Goal: Use online tool/utility: Utilize a website feature to perform a specific function

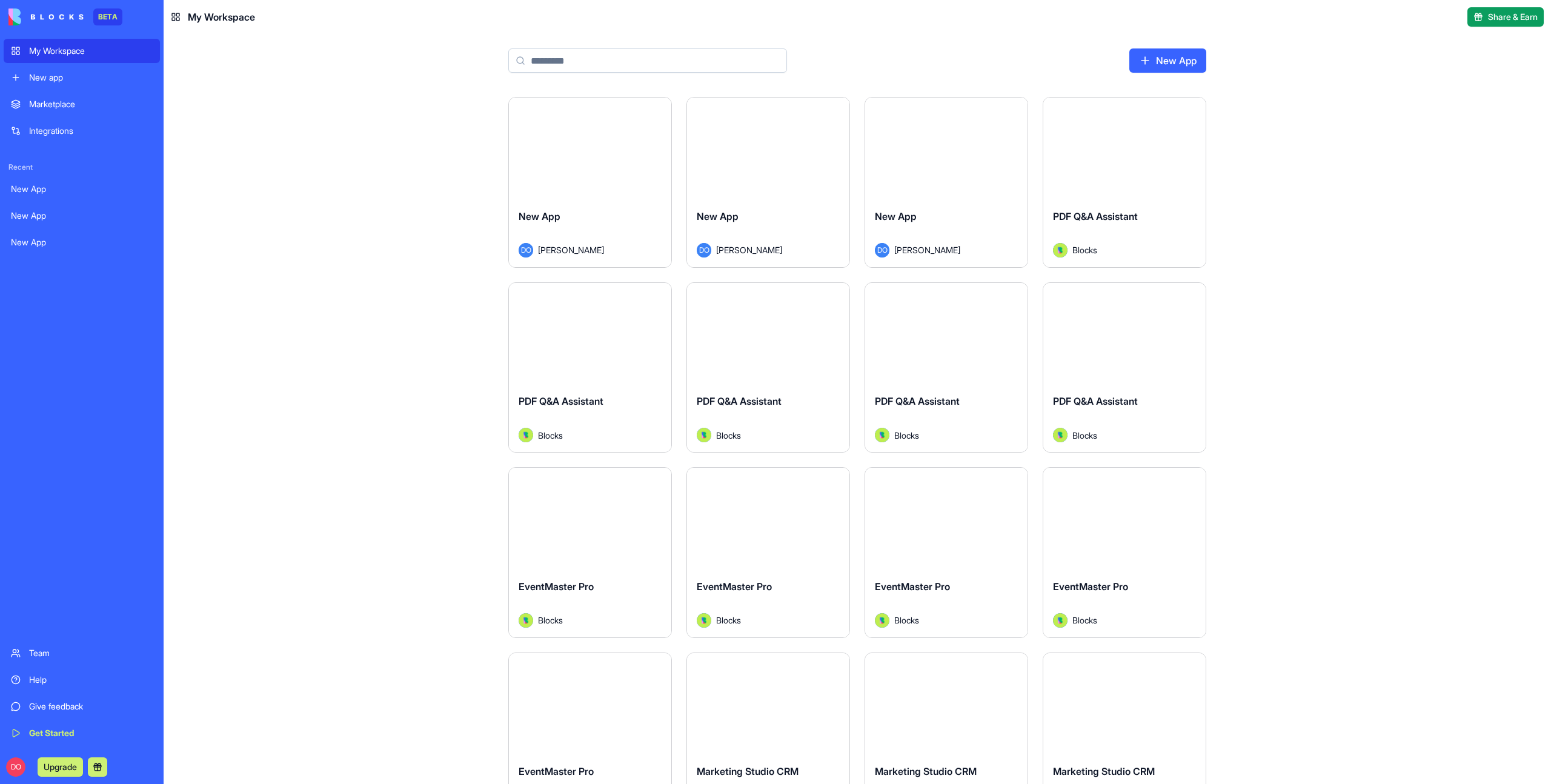
click at [1109, 222] on div "PDF Q&A Assistant" at bounding box center [1125, 226] width 143 height 34
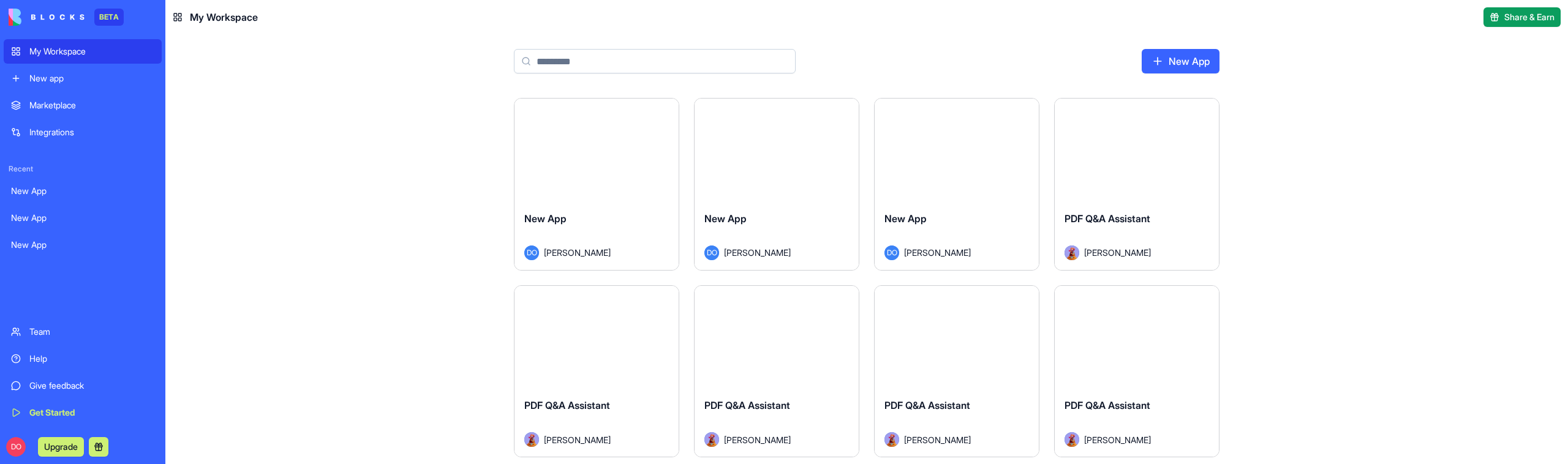
click at [784, 401] on span "PDF Q&A Assistant" at bounding box center [748, 405] width 86 height 12
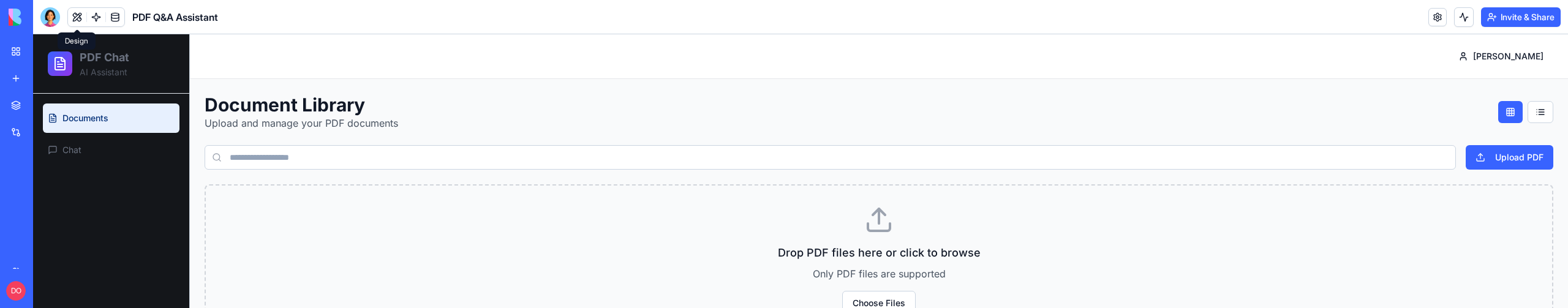
click at [77, 22] on button at bounding box center [77, 17] width 18 height 18
